Goal: Communication & Community: Answer question/provide support

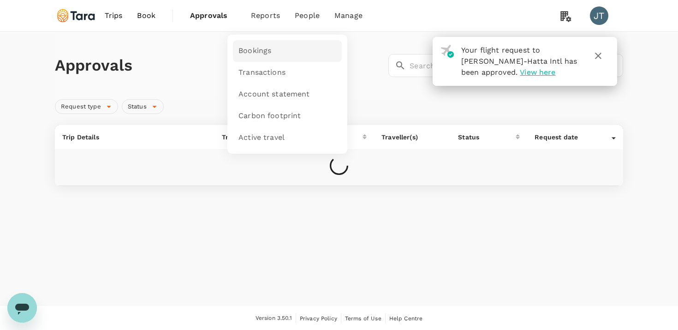
click at [250, 47] on span "Bookings" at bounding box center [255, 51] width 33 height 11
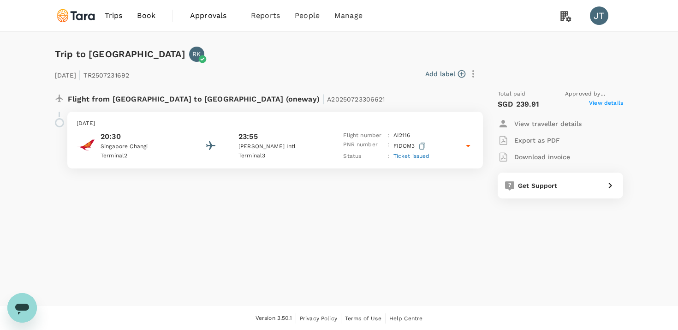
click at [465, 150] on icon at bounding box center [468, 145] width 11 height 11
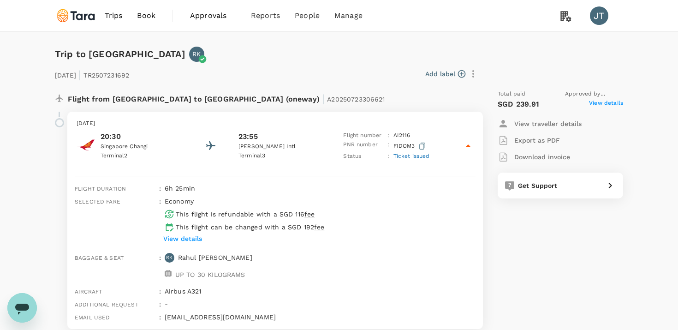
click at [191, 234] on p "View details" at bounding box center [182, 238] width 39 height 9
click at [416, 157] on span "Ticket issued" at bounding box center [412, 156] width 36 height 6
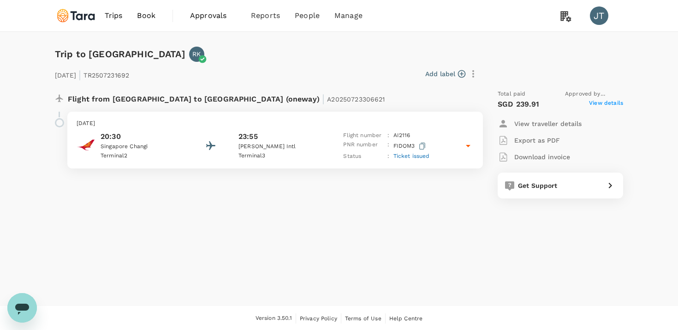
scroll to position [0, 0]
click at [196, 135] on div "20:30 [GEOGRAPHIC_DATA] 2 23:55 [PERSON_NAME][GEOGRAPHIC_DATA] 3 Flight number …" at bounding box center [275, 146] width 397 height 30
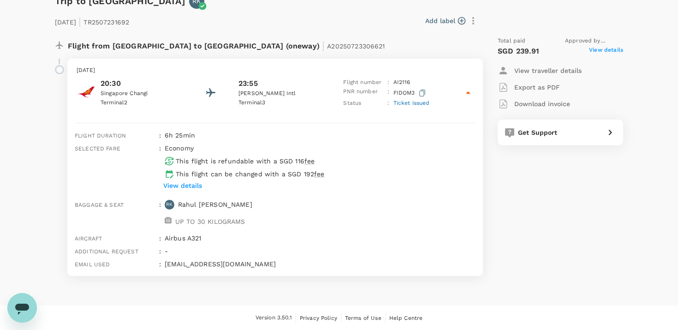
scroll to position [0, 0]
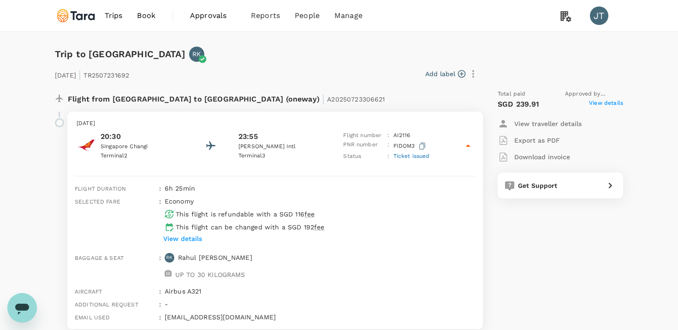
click at [537, 124] on p "View traveller details" at bounding box center [547, 123] width 67 height 9
click at [666, 12] on icon "close" at bounding box center [671, 6] width 11 height 11
click at [595, 104] on span "View details" at bounding box center [606, 104] width 34 height 11
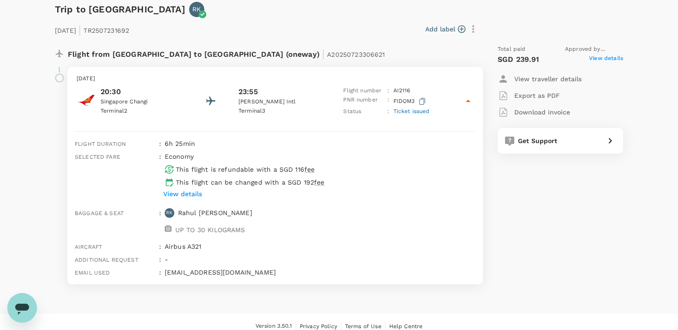
scroll to position [53, 0]
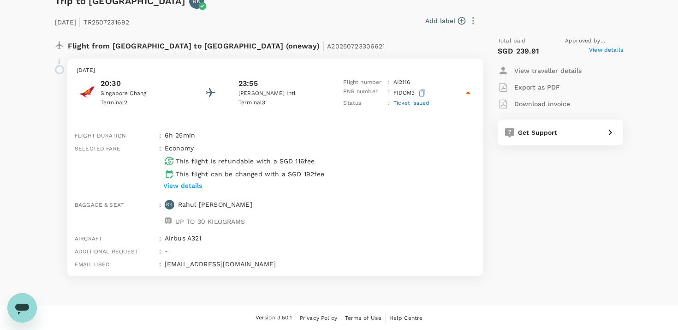
click at [20, 308] on icon "Open messaging window" at bounding box center [22, 309] width 14 height 11
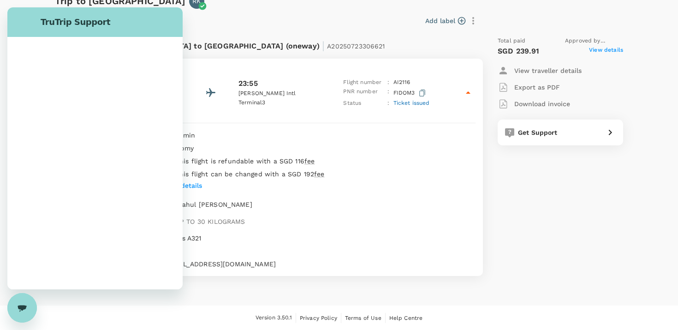
scroll to position [0, 0]
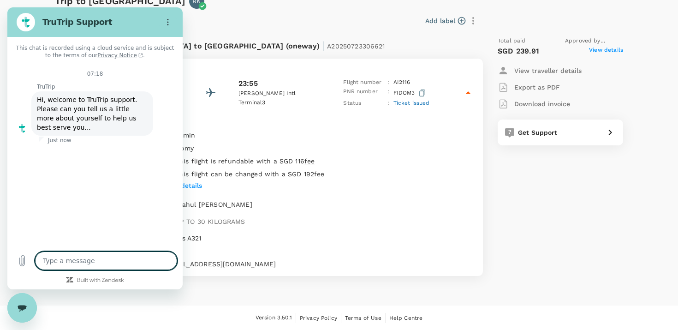
type textarea "x"
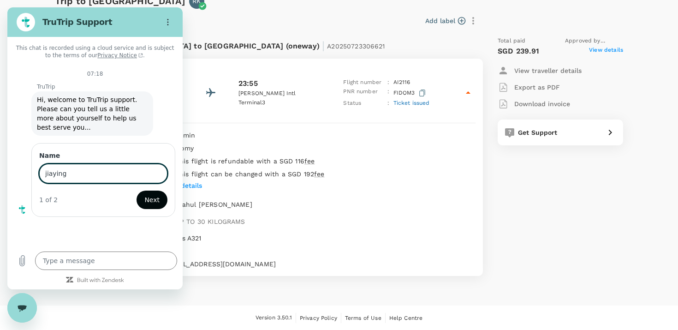
type input "jiaying"
click at [161, 204] on button "Next" at bounding box center [152, 200] width 31 height 18
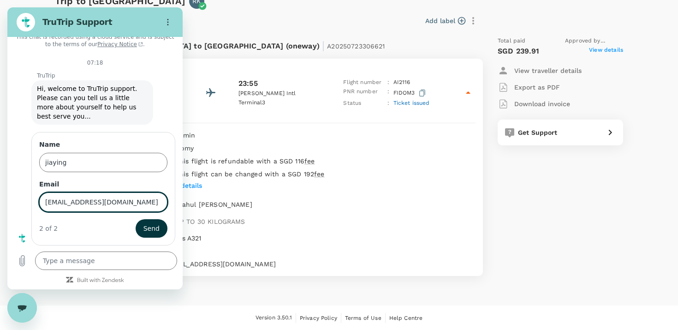
type input "[EMAIL_ADDRESS][DOMAIN_NAME]"
click at [136, 219] on button "Send" at bounding box center [152, 228] width 32 height 18
type textarea "x"
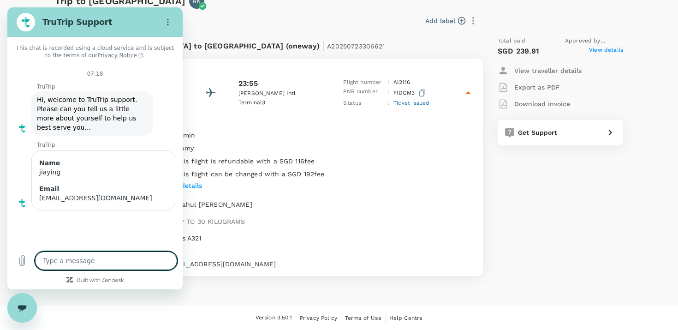
scroll to position [0, 0]
type textarea "h"
type textarea "x"
type textarea "he"
type textarea "x"
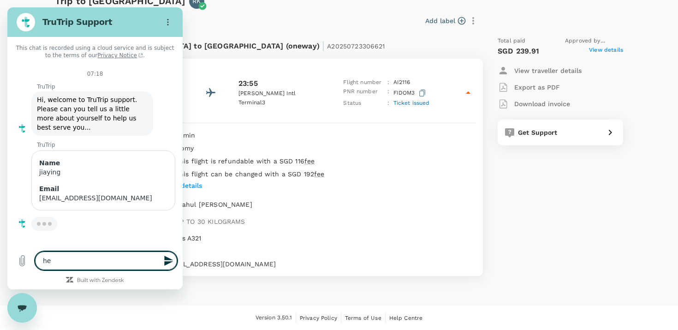
type textarea "hel"
type textarea "x"
type textarea "hell"
type textarea "x"
type textarea "hello"
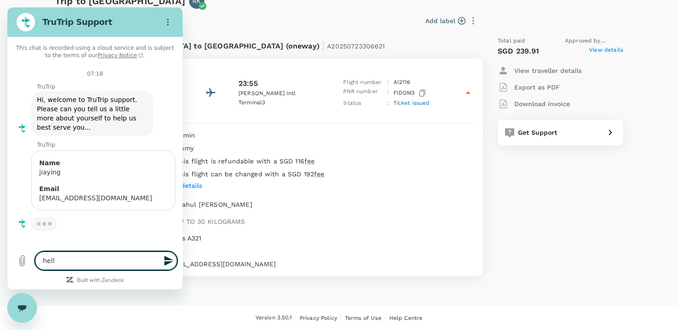
type textarea "x"
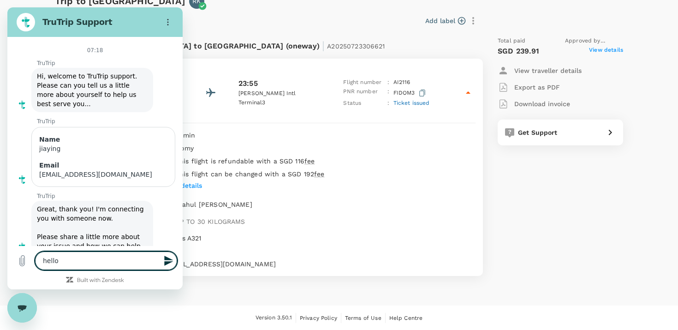
type textarea "hello"
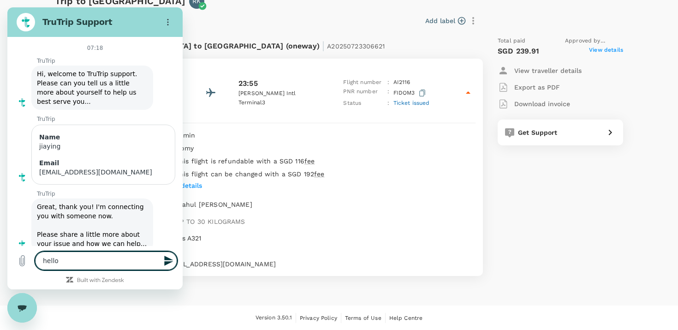
type textarea "x"
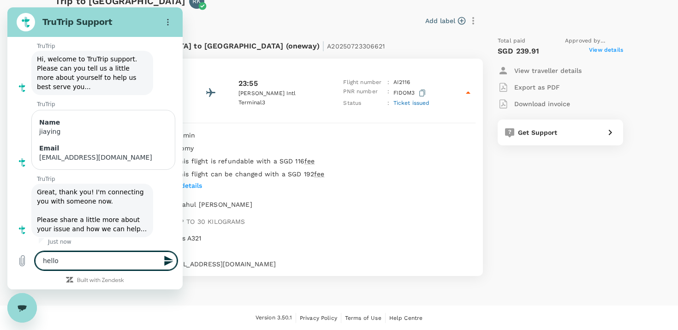
scroll to position [42, 0]
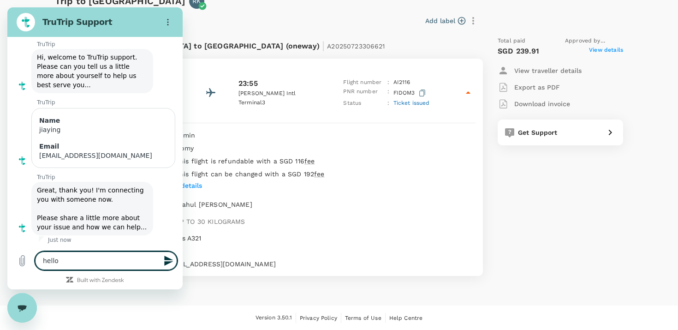
type textarea "hello"
type textarea "x"
type textarea "hello!"
type textarea "x"
type textarea "hello!"
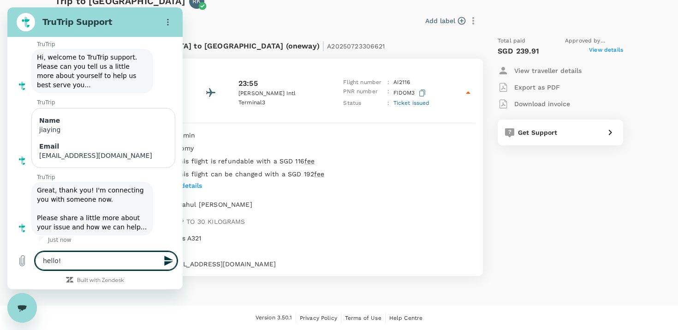
type textarea "x"
type textarea "hello! i"
type textarea "x"
type textarea "hello! i'"
type textarea "x"
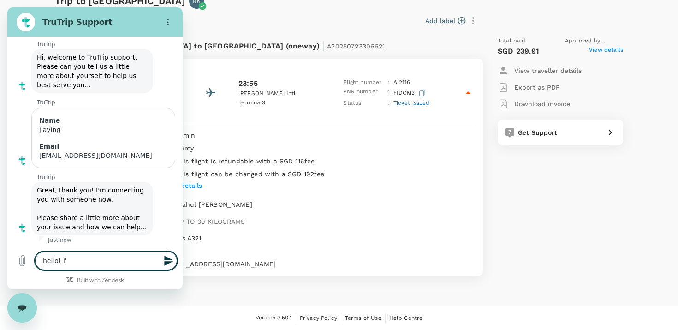
type textarea "hello! i'm"
type textarea "x"
type textarea "hello! i'm"
type textarea "x"
type textarea "hello! i'm a"
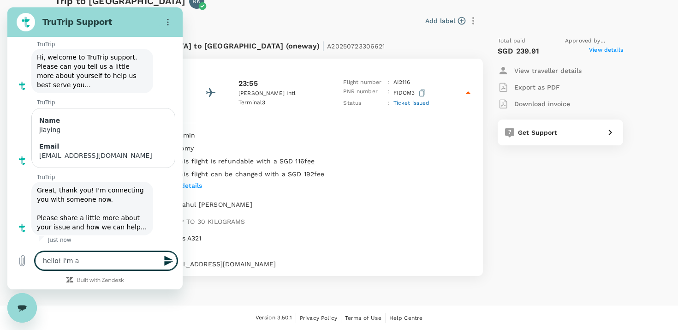
type textarea "x"
type textarea "hello! i'm a"
type textarea "x"
type textarea "hello! i'm a s"
type textarea "x"
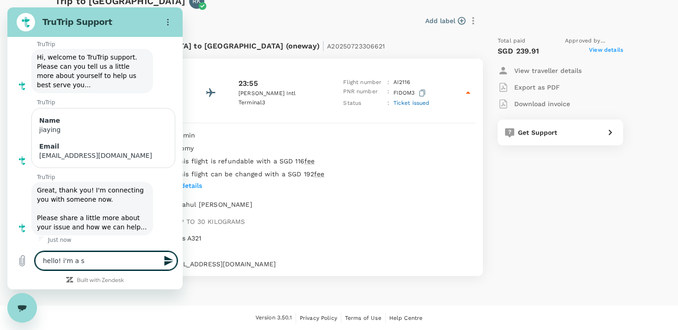
type textarea "hello! i'm a su"
type textarea "x"
type textarea "hello! i'm a sup"
type textarea "x"
type textarea "hello! i'm a supe"
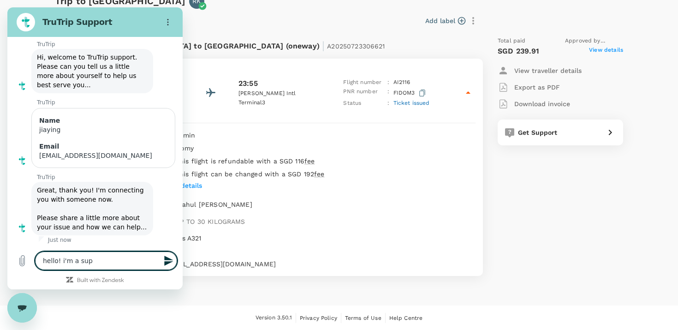
type textarea "x"
type textarea "hello! i'm a super"
type textarea "x"
type textarea "hello! i'm a supera"
type textarea "x"
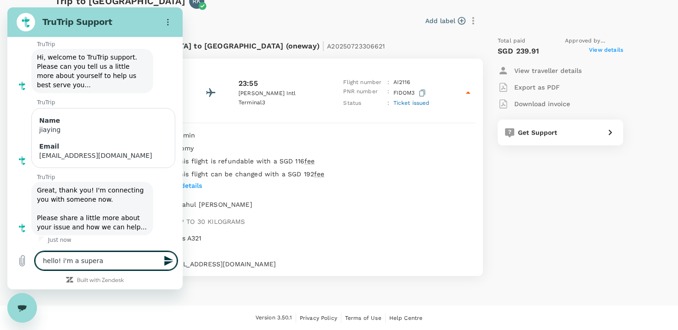
type textarea "hello! i'm a superad"
type textarea "x"
type textarea "hello! i'm a superadm"
type textarea "x"
type textarea "hello! i'm a superadmi"
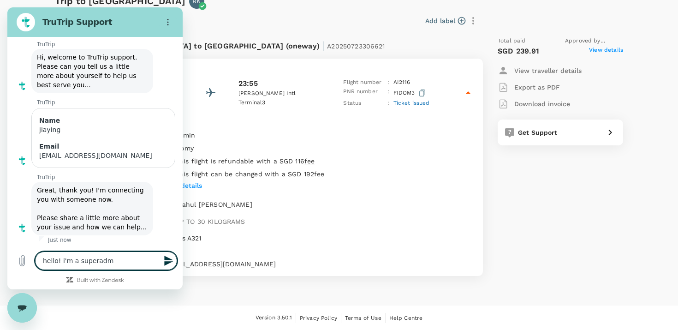
type textarea "x"
type textarea "hello! i'm a superadmin"
type textarea "x"
type textarea "hello! i'm a superadmin"
type textarea "x"
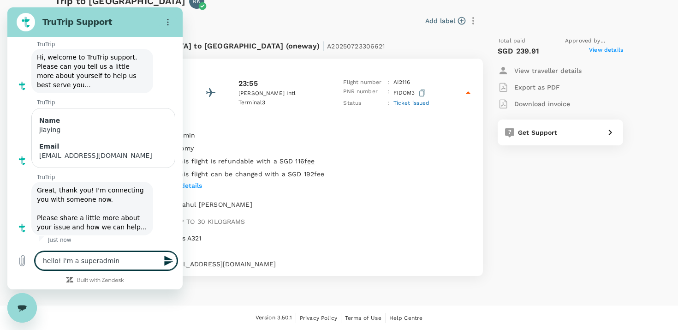
type textarea "hello! i'm a superadmin o"
type textarea "x"
type textarea "hello! i'm a superadmin of"
type textarea "x"
type textarea "hello! i'm a superadmin of"
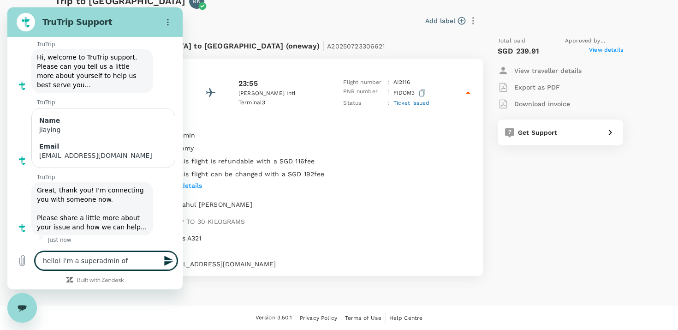
type textarea "x"
type textarea "hello! i'm a superadmin of"
type textarea "x"
type textarea "hello! i'm a superadmin o"
type textarea "x"
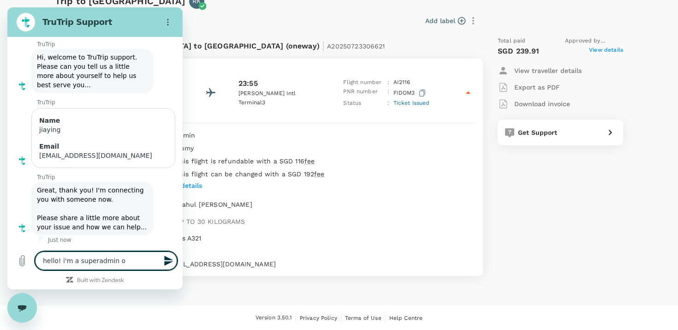
type textarea "hello! i'm a superadmin"
type textarea "x"
type textarea "hello! i'm a superadmin"
type textarea "x"
type textarea "hello! i'm a superadmi"
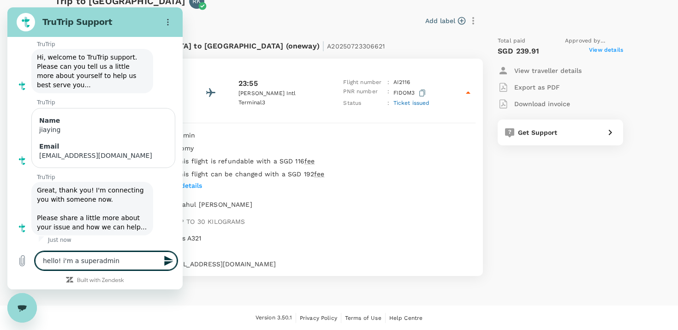
type textarea "x"
type textarea "hello! i'm a superadmin"
type textarea "x"
type textarea "hello! i'm a superadmin,"
type textarea "x"
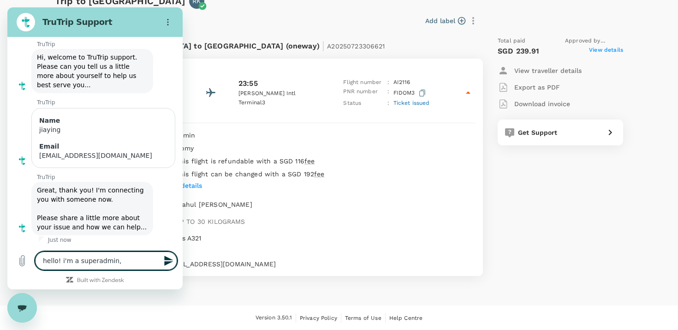
type textarea "hello! i'm a superadmin,"
type textarea "x"
type textarea "hello! i'm a superadmin, w"
type textarea "x"
type textarea "hello! i'm a superadmin, wo"
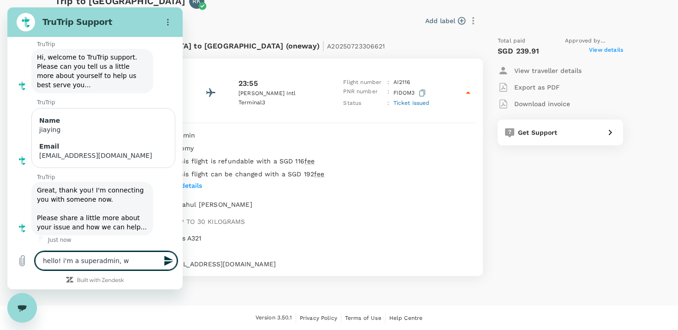
type textarea "x"
type textarea "hello! i'm a superadmin, won"
type textarea "x"
type textarea "hello! i'm a superadmin, wond"
type textarea "x"
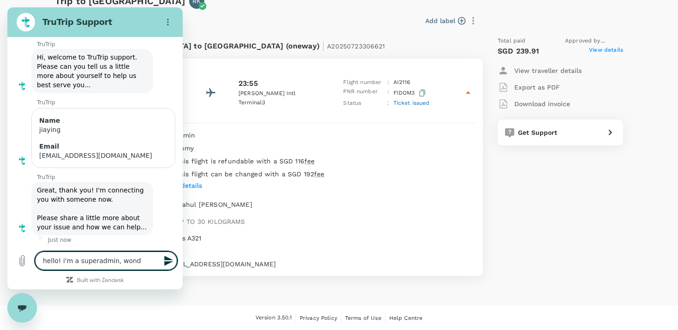
type textarea "hello! i'm a superadmin, wonde"
type textarea "x"
type textarea "hello! i'm a superadmin, wonder"
type textarea "x"
type textarea "hello! i'm a superadmin, wonder"
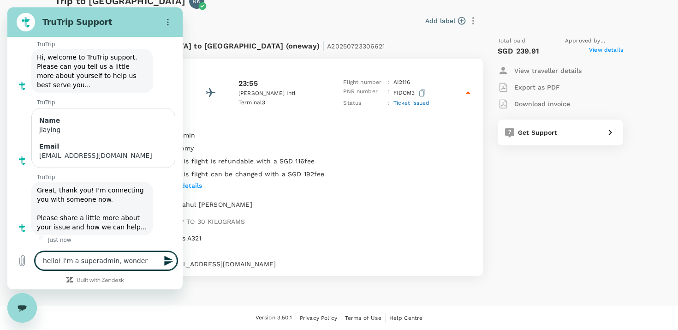
type textarea "x"
type textarea "hello! i'm a superadmin, wonder i"
type textarea "x"
type textarea "hello! i'm a superadmin, wonder if"
type textarea "x"
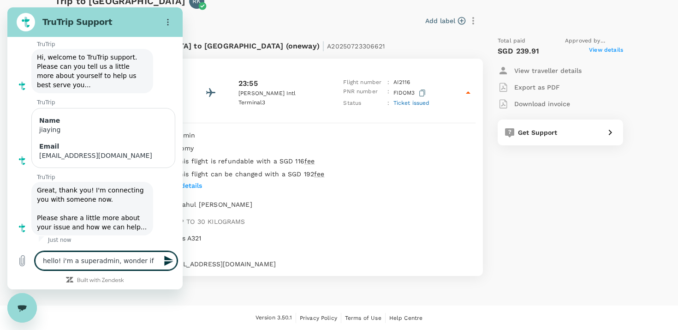
type textarea "hello! i'm a superadmin, wonder if"
type textarea "x"
type textarea "hello! i'm a superadmin, wonder if i"
type textarea "x"
type textarea "hello! i'm a superadmin, wonder if it"
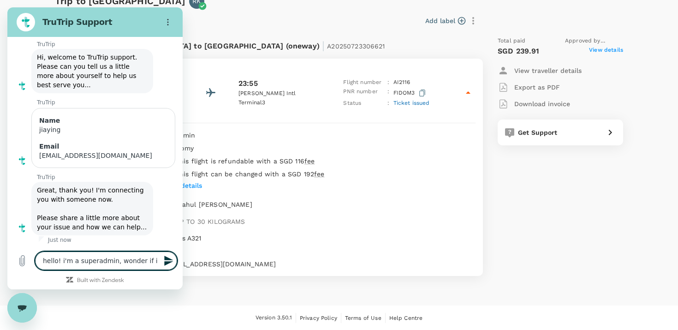
type textarea "x"
type textarea "hello! i'm a superadmin, wonder if it'"
type textarea "x"
type textarea "hello! i'm a superadmin, wonder if it's"
type textarea "x"
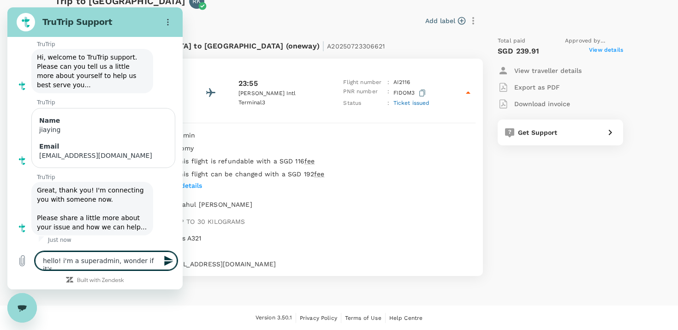
type textarea "hello! i'm a superadmin, wonder if it's"
type textarea "x"
type textarea "hello! i'm a superadmin, wonder if it's p"
type textarea "x"
type textarea "hello! i'm a superadmin, wonder if it's po"
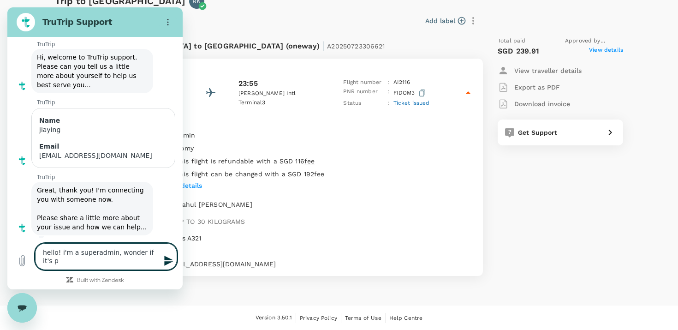
type textarea "x"
type textarea "hello! i'm a superadmin, wonder if it's pos"
type textarea "x"
type textarea "hello! i'm a superadmin, wonder if it's poss"
type textarea "x"
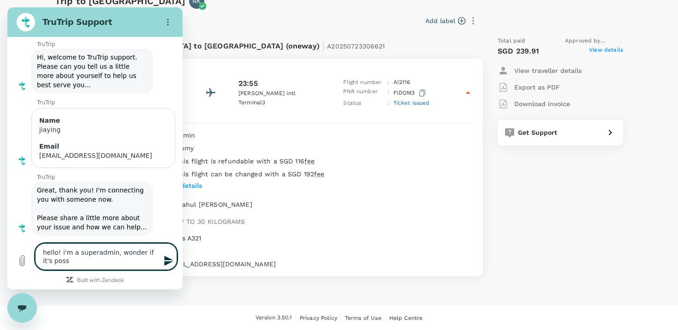
type textarea "hello! i'm a superadmin, wonder if it's possi"
type textarea "x"
type textarea "hello! i'm a superadmin, wonder if it's possio"
type textarea "x"
type textarea "hello! i'm a superadmin, wonder if it's possi"
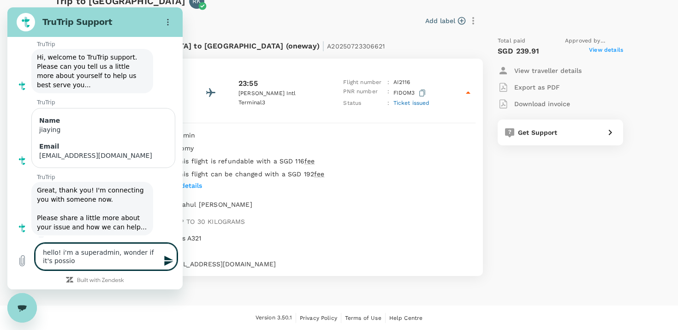
type textarea "x"
type textarea "hello! i'm a superadmin, wonder if it's possib"
type textarea "x"
type textarea "hello! i'm a superadmin, wonder if it's possibl"
type textarea "x"
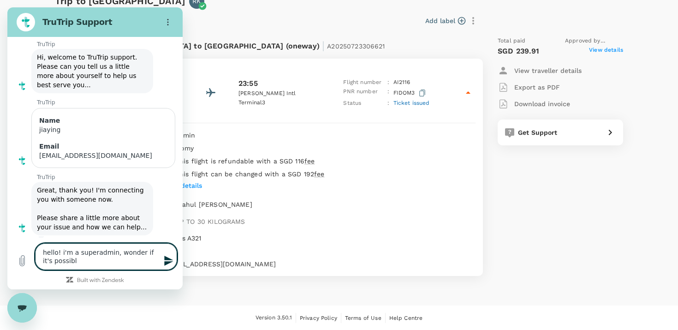
type textarea "hello! i'm a superadmin, wonder if it's possible"
type textarea "x"
type textarea "hello! i'm a superadmin, wonder if it's possible"
type textarea "x"
type textarea "hello! i'm a superadmin, wonder if it's possible f"
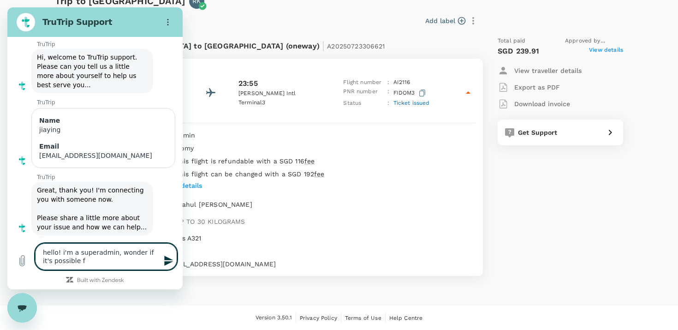
type textarea "x"
type textarea "hello! i'm a superadmin, wonder if it's possible fo"
type textarea "x"
type textarea "hello! i'm a superadmin, wonder if it's possible for"
type textarea "x"
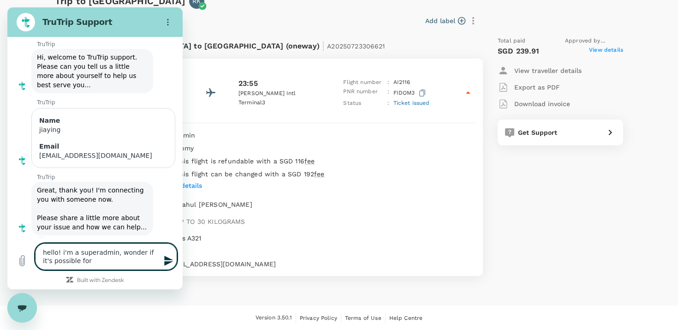
type textarea "hello! i'm a superadmin, wonder if it's possible for"
type textarea "x"
type textarea "hello! i'm a superadmin, wonder if it's possible for m"
type textarea "x"
type textarea "hello! i'm a superadmin, wonder if it's possible for me"
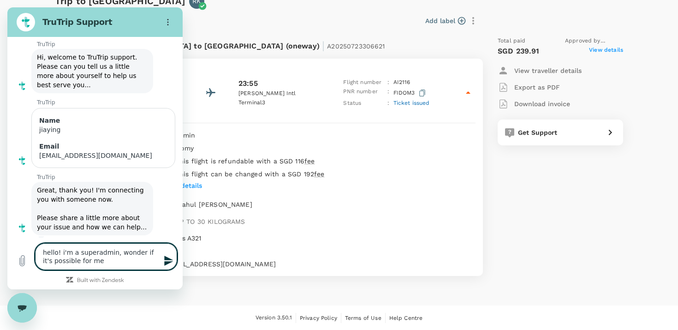
type textarea "x"
type textarea "hello! i'm a superadmin, wonder if it's possible for me"
type textarea "x"
type textarea "hello! i'm a superadmin, wonder if it's possible for me t"
type textarea "x"
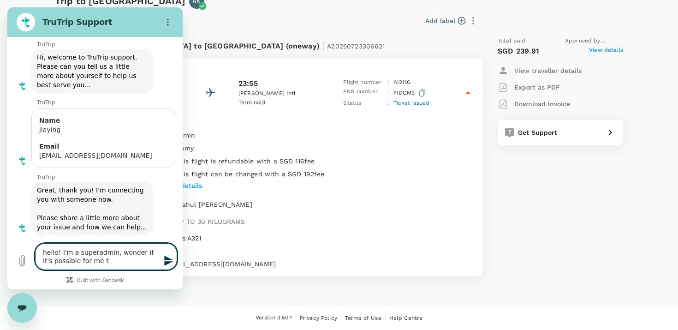
type textarea "hello! i'm a superadmin, wonder if it's possible for me to"
type textarea "x"
type textarea "hello! i'm a superadmin, wonder if it's possible for me to"
type textarea "x"
type textarea "hello! i'm a superadmin, wonder if it's possible for me to c"
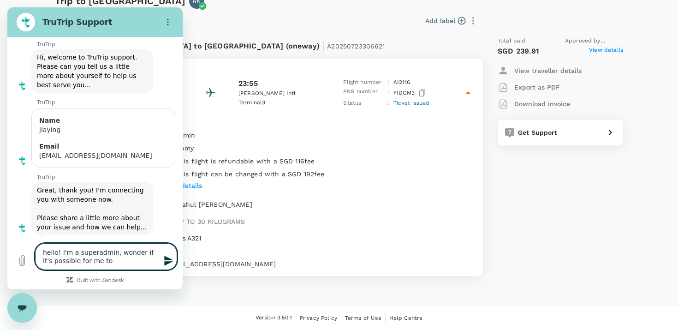
type textarea "x"
type textarea "hello! i'm a superadmin, wonder if it's possible for me to ca"
type textarea "x"
type textarea "hello! i'm a superadmin, wonder if it's possible for me to can"
type textarea "x"
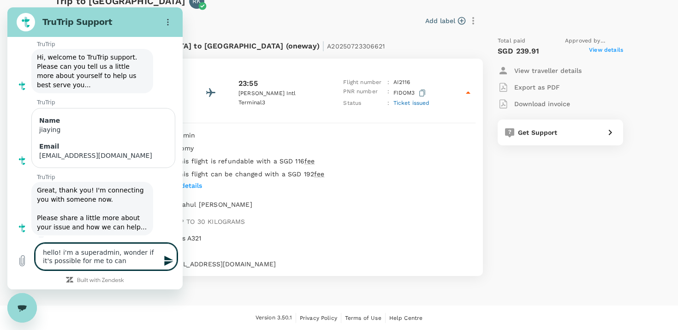
type textarea "hello! i'm a superadmin, wonder if it's possible for me to canc"
type textarea "x"
type textarea "hello! i'm a superadmin, wonder if it's possible for me to cance"
type textarea "x"
type textarea "hello! i'm a superadmin, wonder if it's possible for me to cancel"
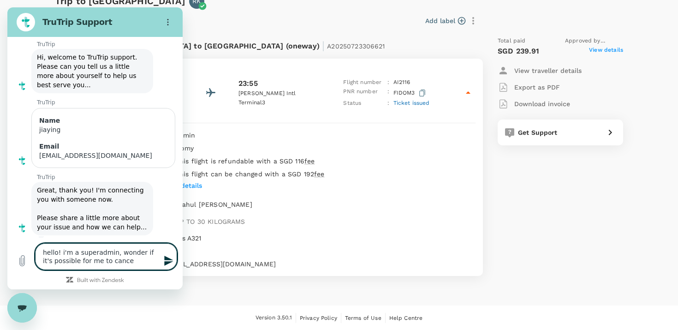
type textarea "x"
type textarea "hello! i'm a superadmin, wonder if it's possible for me to cancel"
type textarea "x"
type textarea "hello! i'm a superadmin, wonder if it's possible for me to cancel s"
type textarea "x"
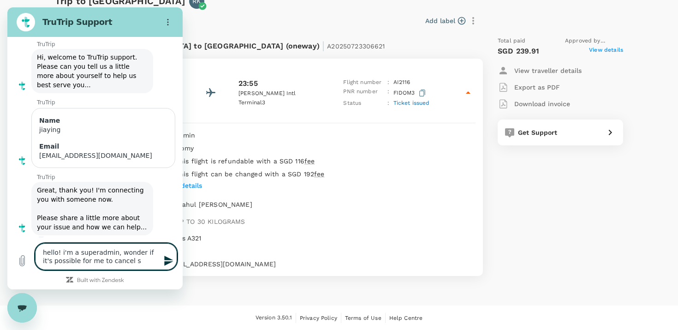
type textarea "hello! i'm a superadmin, wonder if it's possible for me to cancel so"
type textarea "x"
type textarea "hello! i'm a superadmin, wonder if it's possible for me to cancel som"
type textarea "x"
type textarea "hello! i'm a superadmin, wonder if it's possible for me to cancel some"
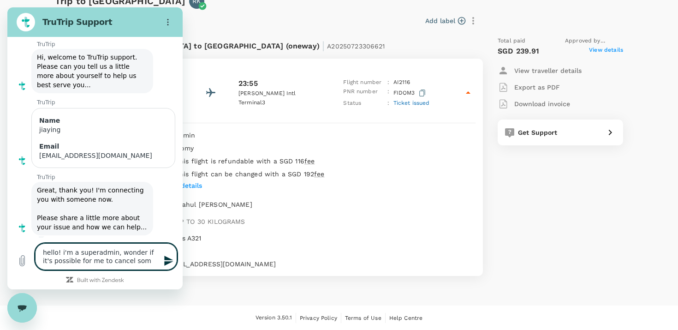
type textarea "x"
type textarea "hello! i'm a superadmin, wonder if it's possible for me to cancel someo"
type textarea "x"
type textarea "hello! i'm a superadmin, wonder if it's possible for me to cancel someon"
type textarea "x"
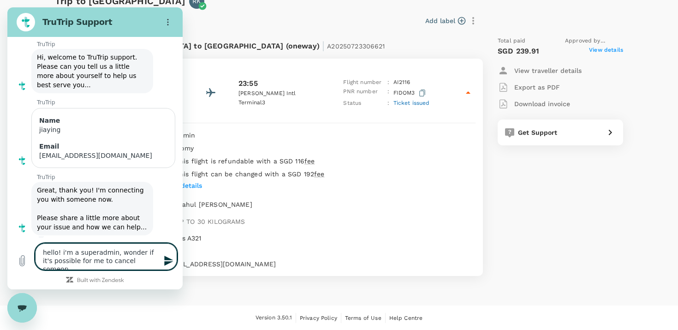
type textarea "hello! i'm a superadmin, wonder if it's possible for me to cancel someone"
type textarea "x"
type textarea "hello! i'm a superadmin, wonder if it's possible for me to cancel someone"
type textarea "x"
type textarea "hello! i'm a superadmin, wonder if it's possible for me to cancel someone e"
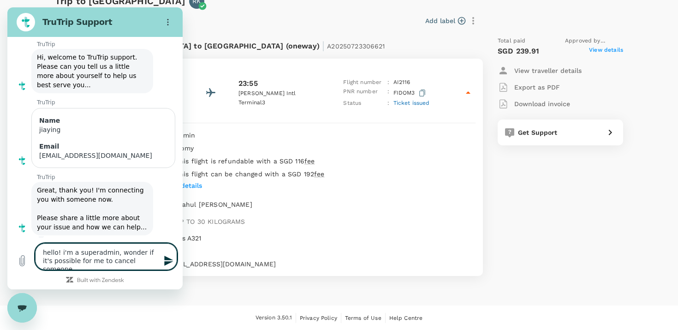
type textarea "x"
type textarea "hello! i'm a superadmin, wonder if it's possible for me to cancel someone el"
type textarea "x"
type textarea "hello! i'm a superadmin, wonder if it's possible for me to cancel someone els"
type textarea "x"
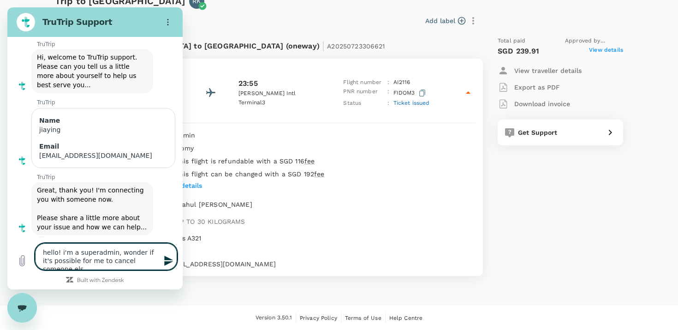
type textarea "hello! i'm a superadmin, wonder if it's possible for me to cancel someone else"
type textarea "x"
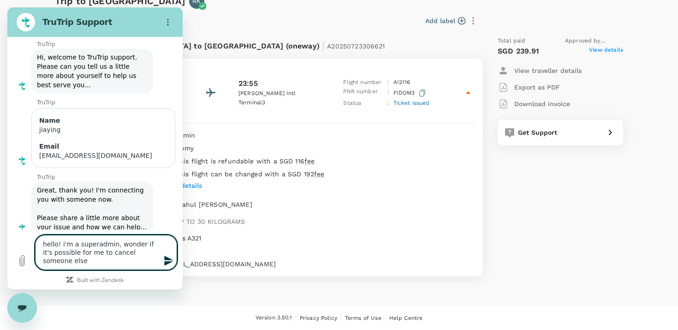
type textarea "hello! i'm a superadmin, wonder if it's possible for me to cancel someone else'"
type textarea "x"
type textarea "hello! i'm a superadmin, wonder if it's possible for me to cancel someone else's"
type textarea "x"
type textarea "hello! i'm a superadmin, wonder if it's possible for me to cancel someone else's"
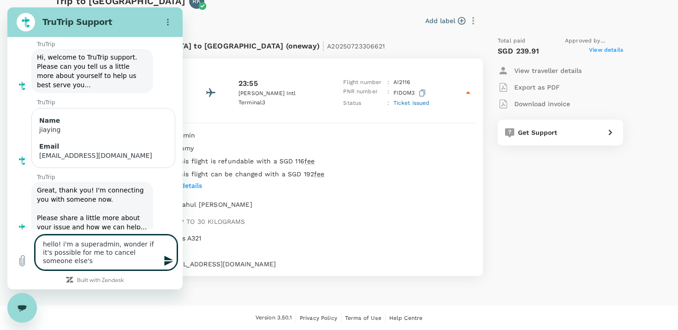
type textarea "x"
type textarea "hello! i'm a superadmin, wonder if it's possible for me to cancel someone else'…"
type textarea "x"
type textarea "hello! i'm a superadmin, wonder if it's possible for me to cancel someone else'…"
type textarea "x"
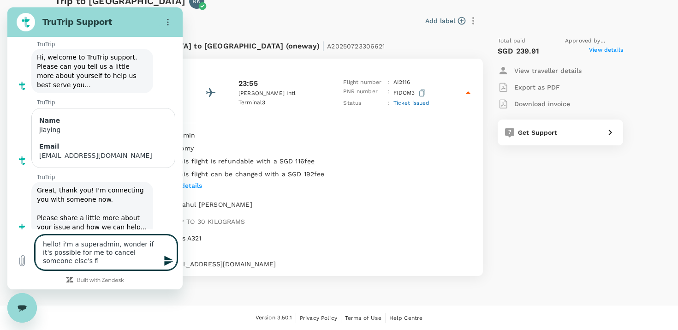
type textarea "hello! i'm a superadmin, wonder if it's possible for me to cancel someone else'…"
type textarea "x"
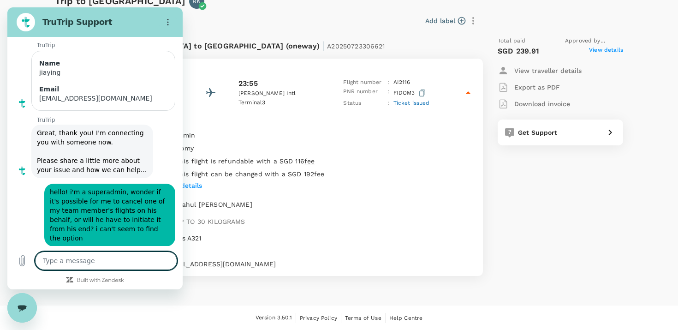
scroll to position [101, 0]
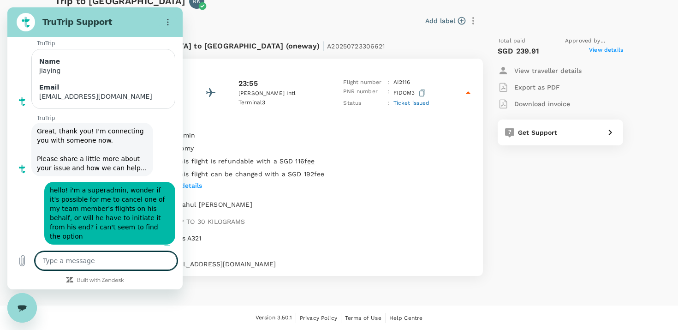
click at [345, 219] on div "Baggage & seat : RK [PERSON_NAME] UP TO 30 KILOGRAMS" at bounding box center [273, 213] width 405 height 34
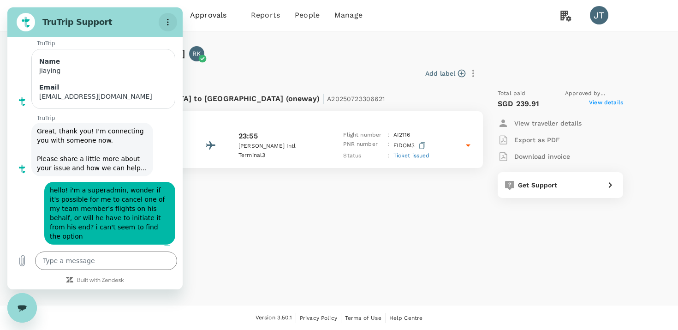
click at [175, 20] on button "Options menu" at bounding box center [168, 22] width 18 height 18
click at [278, 89] on p "Flight from [GEOGRAPHIC_DATA] to [GEOGRAPHIC_DATA] (oneway) | A20250723306621" at bounding box center [226, 97] width 317 height 17
click at [168, 23] on icon "Options menu" at bounding box center [167, 21] width 7 height 7
click at [227, 88] on div "Flight from [GEOGRAPHIC_DATA] to [GEOGRAPHIC_DATA] (oneway) | A20250723306621" at bounding box center [264, 97] width 432 height 30
click at [23, 314] on div "Close messaging window" at bounding box center [22, 308] width 28 height 28
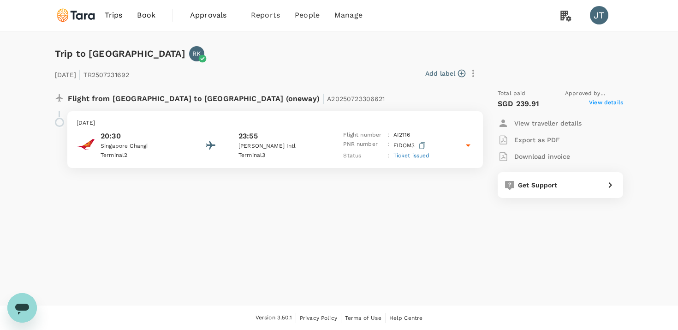
click at [144, 154] on p "Terminal 2" at bounding box center [142, 155] width 83 height 9
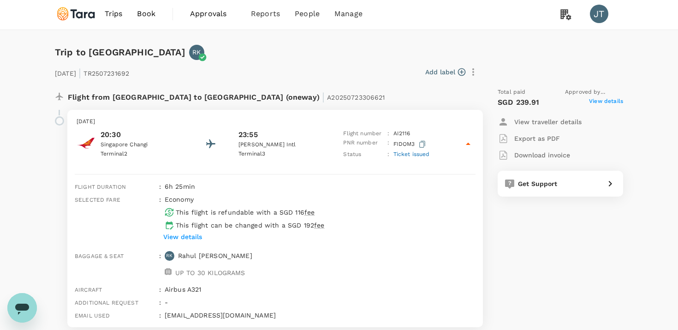
scroll to position [0, 0]
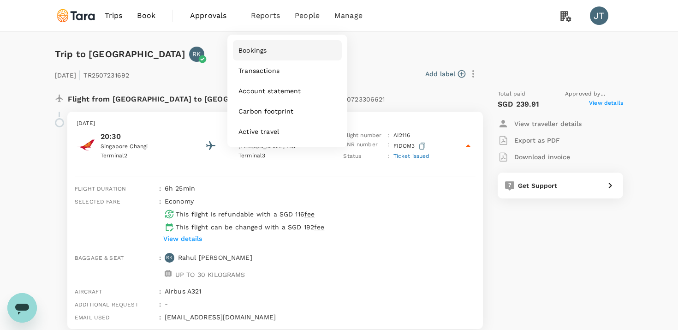
click at [265, 49] on span "Bookings" at bounding box center [253, 50] width 28 height 9
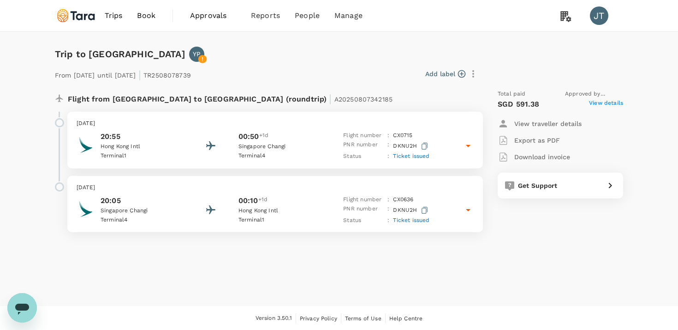
click at [391, 161] on div "Wednesday, 27 Aug 2025 20:55 Hong Kong Intl Terminal 1 00:50 +1d Singapore Chan…" at bounding box center [275, 140] width 416 height 57
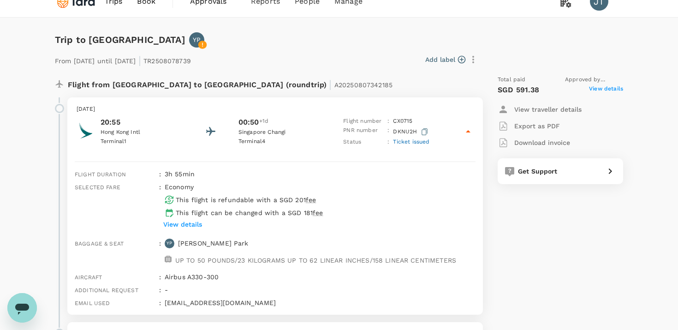
scroll to position [11, 0]
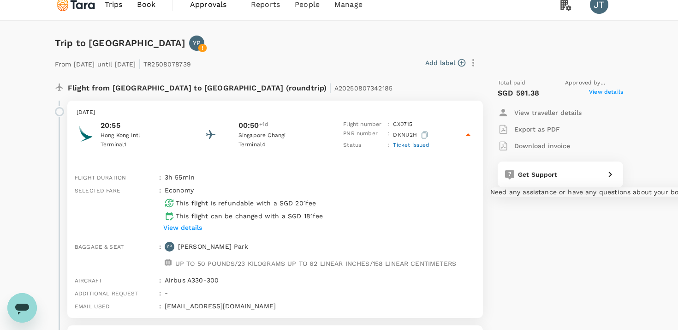
click at [541, 169] on div "Get Support" at bounding box center [557, 172] width 87 height 13
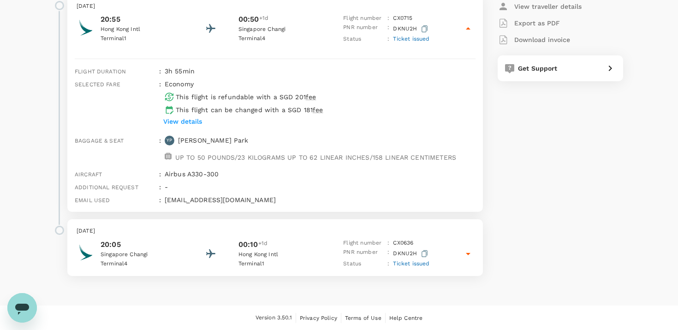
scroll to position [0, 0]
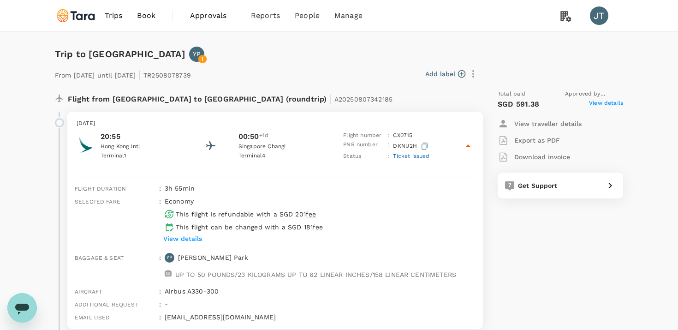
click at [115, 13] on span "Trips" at bounding box center [114, 15] width 18 height 11
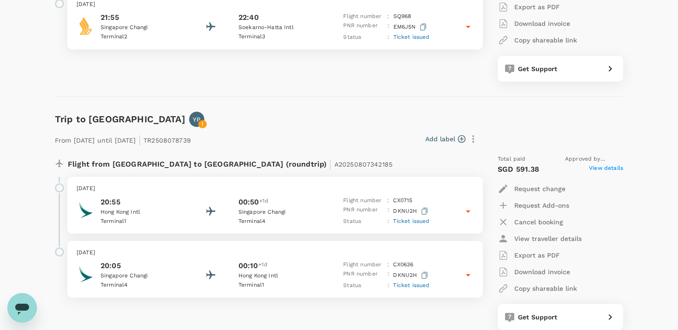
scroll to position [851, 0]
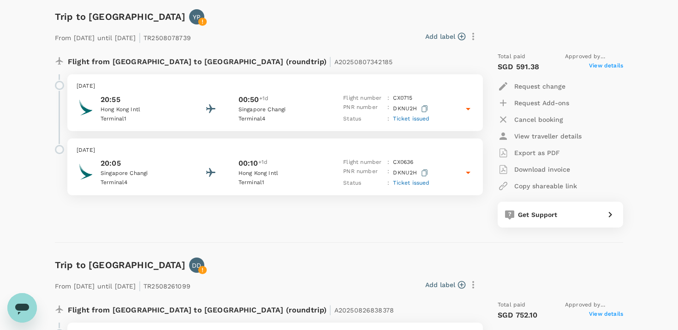
click at [521, 124] on p "Cancel booking" at bounding box center [538, 119] width 49 height 9
type textarea "I need to cancel this booking"
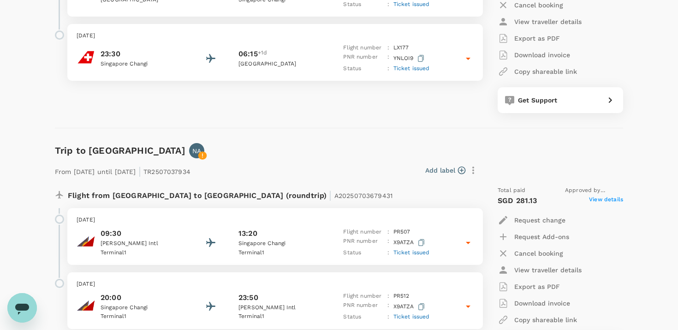
scroll to position [0, 0]
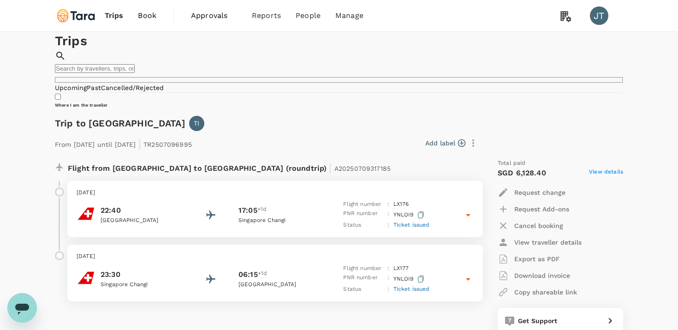
click at [215, 18] on span "Approvals" at bounding box center [214, 15] width 46 height 11
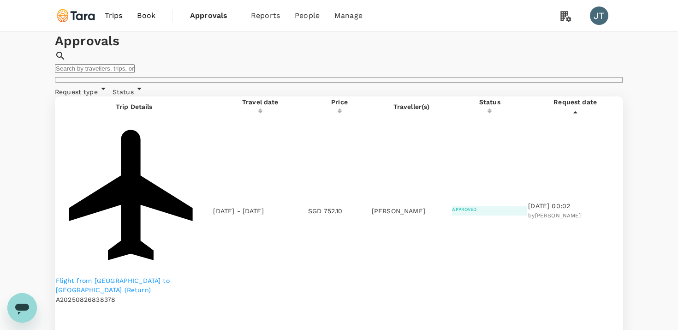
click at [7, 305] on button "Open messaging window" at bounding box center [22, 308] width 30 height 30
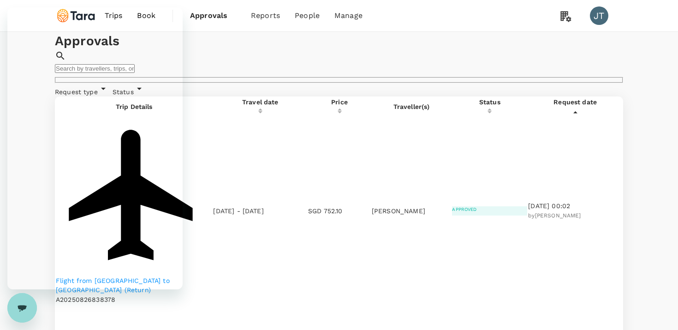
click at [23, 306] on div "Close messaging window" at bounding box center [22, 308] width 28 height 28
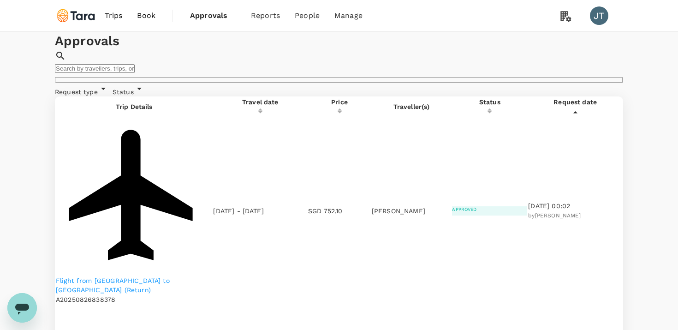
scroll to position [88, 0]
click at [23, 306] on icon "Open messaging window" at bounding box center [22, 309] width 14 height 11
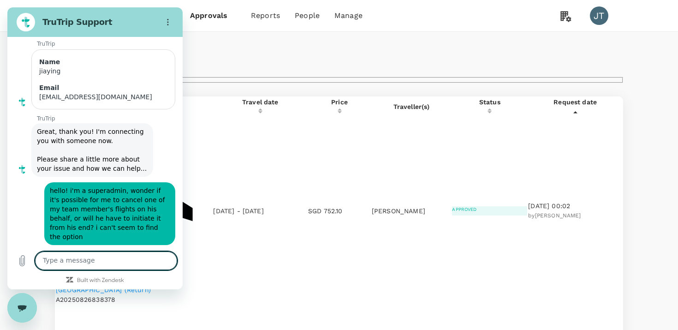
scroll to position [101, 0]
click at [23, 306] on icon "Close messaging window" at bounding box center [23, 308] width 10 height 6
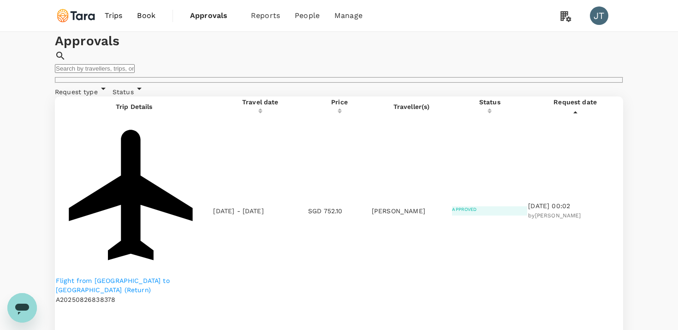
click at [151, 276] on p "Flight from Jakarta to Singapore (Return)" at bounding box center [134, 285] width 156 height 18
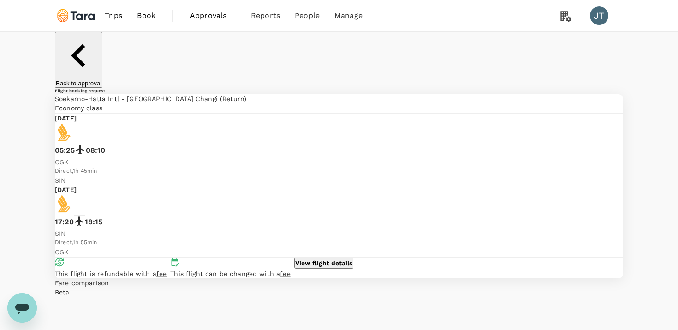
click at [64, 47] on button "Back to approval" at bounding box center [79, 60] width 48 height 56
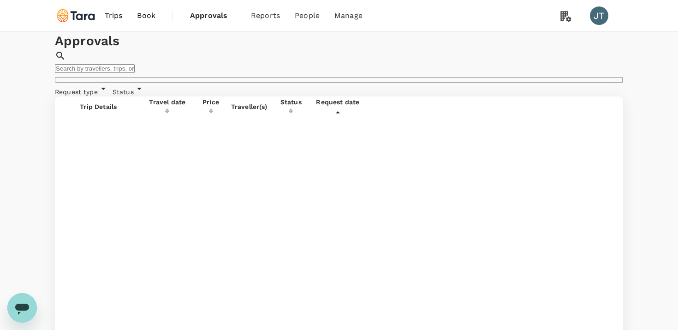
click at [135, 68] on input "text" at bounding box center [95, 68] width 80 height 9
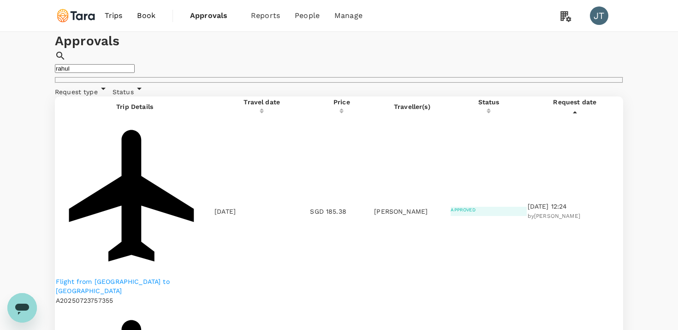
type input "rahul"
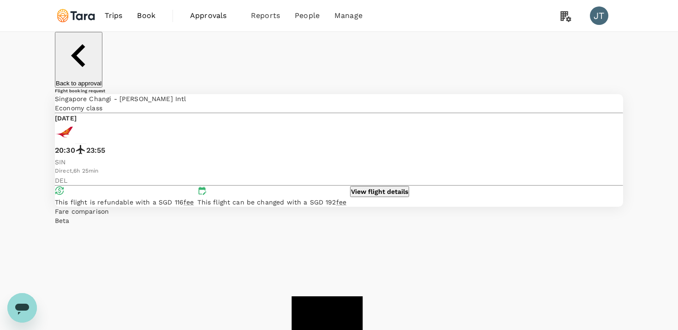
click at [17, 313] on icon "Open messaging window" at bounding box center [22, 307] width 17 height 17
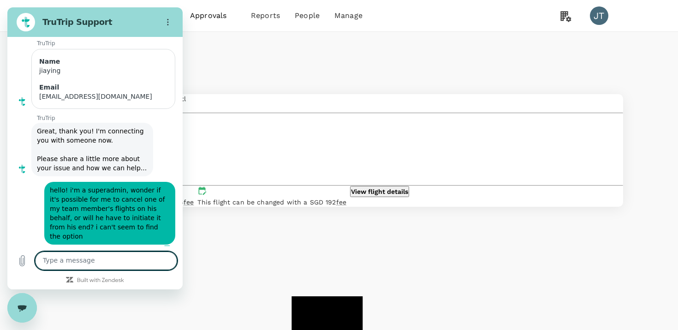
click at [100, 257] on textarea at bounding box center [106, 260] width 142 height 18
type textarea "t"
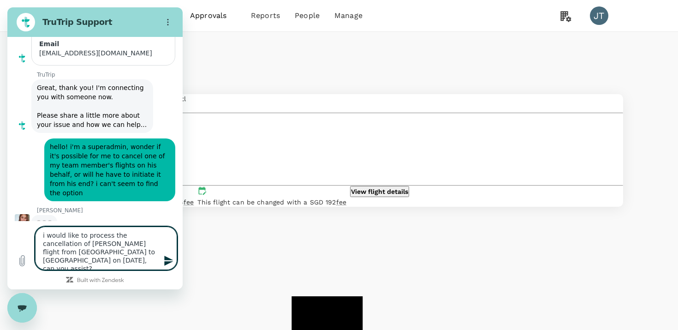
scroll to position [144, 0]
click at [148, 253] on textarea "i would like to process the cancellation of Rahul Kanvinde's flight from Singap…" at bounding box center [106, 248] width 142 height 43
type textarea "i would like to process the cancellation of Rahul Kanvinde's flight from Singap…"
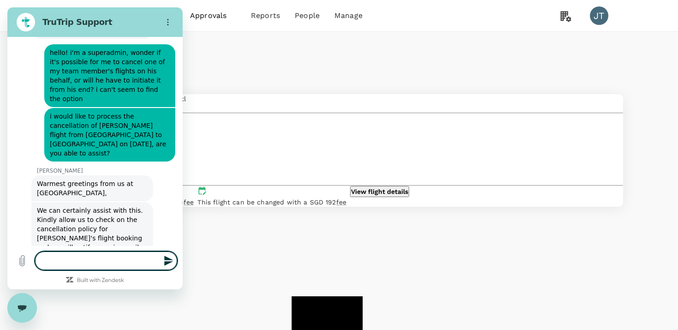
scroll to position [241, 0]
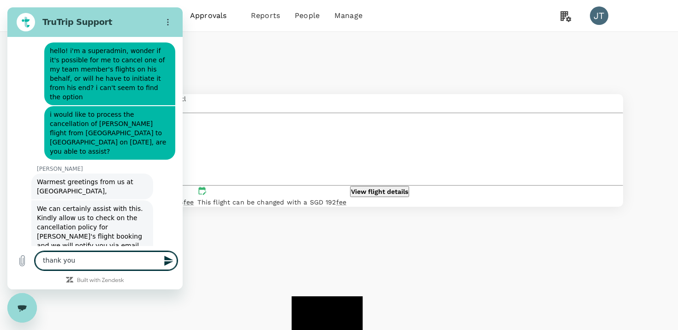
type textarea "thank you!"
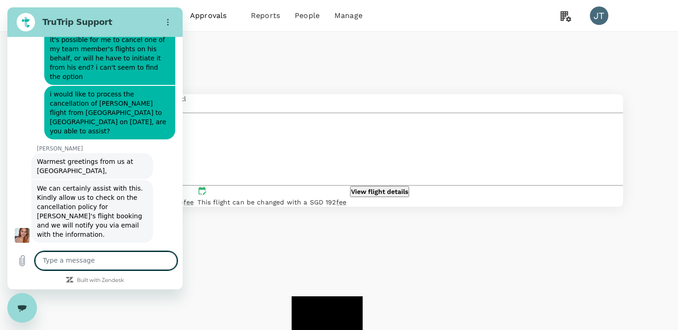
scroll to position [263, 0]
